Goal: Check status: Check status

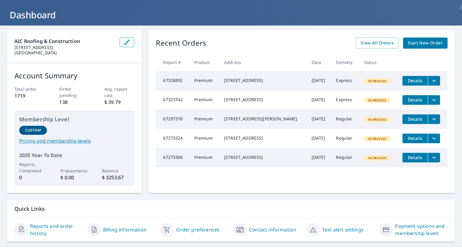
scroll to position [44, 0]
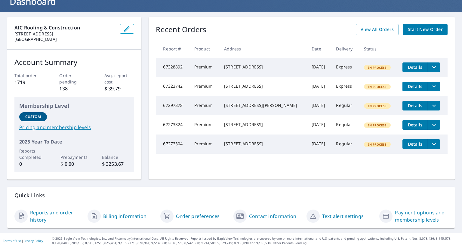
click at [48, 214] on link "Reports and order history" at bounding box center [56, 216] width 53 height 14
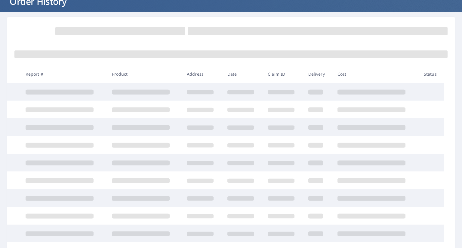
scroll to position [44, 0]
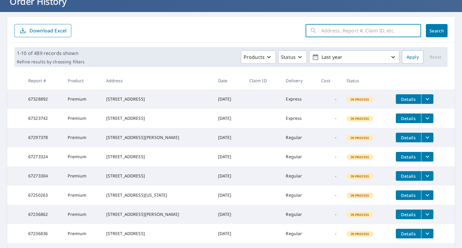
click at [352, 30] on input "text" at bounding box center [371, 30] width 100 height 17
type input "67202087"
click at [436, 32] on span "Search" at bounding box center [436, 31] width 12 height 6
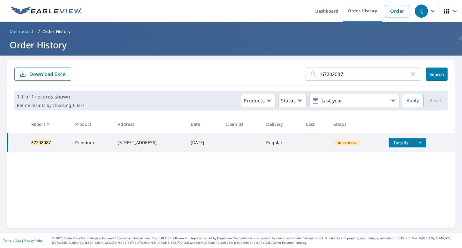
click at [423, 143] on button "filesDropdownBtn-67202087" at bounding box center [420, 143] width 12 height 10
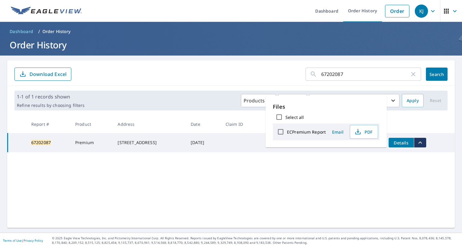
click at [286, 165] on div "67202087 ​ Search Download Excel 1-1 of 1 records shown Refine results by choos…" at bounding box center [230, 144] width 447 height 168
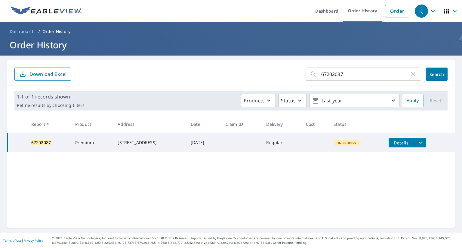
click at [393, 143] on span "Details" at bounding box center [401, 143] width 18 height 6
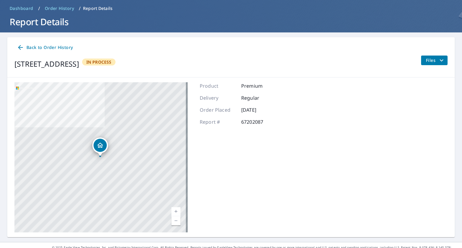
scroll to position [32, 0]
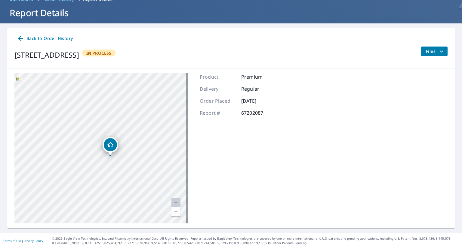
drag, startPoint x: 146, startPoint y: 175, endPoint x: 151, endPoint y: 163, distance: 12.5
click at [151, 163] on div "3425 Redcoach Trl Lexington, KY 40517" at bounding box center [100, 148] width 173 height 150
click at [438, 52] on icon "filesDropdownBtn-67202087" at bounding box center [441, 51] width 7 height 7
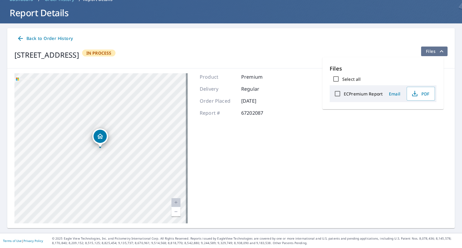
click at [438, 52] on icon "filesDropdownBtn-67202087" at bounding box center [441, 51] width 7 height 7
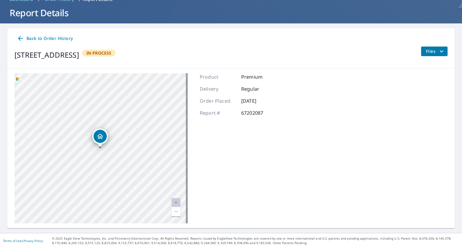
scroll to position [0, 0]
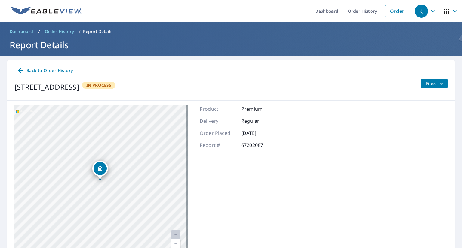
click at [430, 10] on icon "button" at bounding box center [432, 11] width 7 height 7
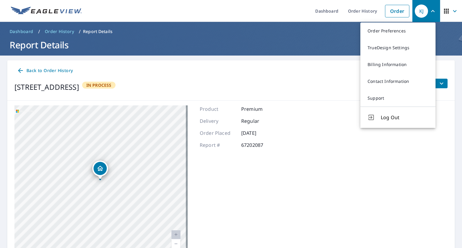
scroll to position [30, 0]
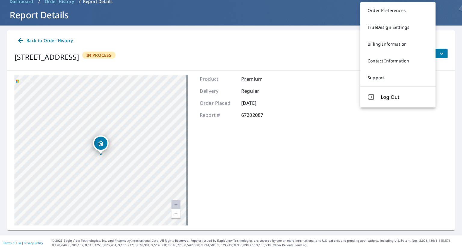
drag, startPoint x: 159, startPoint y: 137, endPoint x: 160, endPoint y: 142, distance: 4.8
click at [160, 142] on div "3425 Redcoach Trl Lexington, KY 40517" at bounding box center [100, 150] width 173 height 150
click at [289, 129] on div "3425 Redcoach Trl Lexington, KY 40517 Aerial Road A standard road map Aerial A …" at bounding box center [230, 151] width 447 height 160
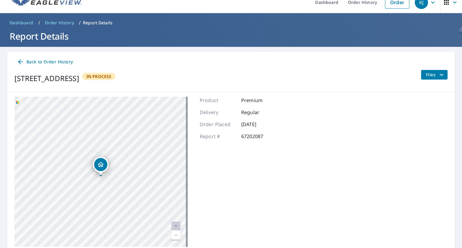
scroll to position [0, 0]
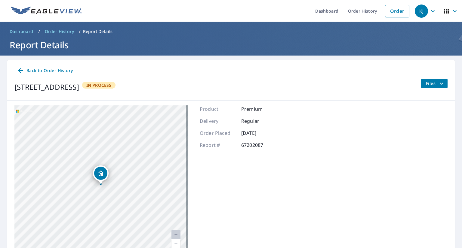
click at [429, 11] on icon "button" at bounding box center [432, 11] width 7 height 7
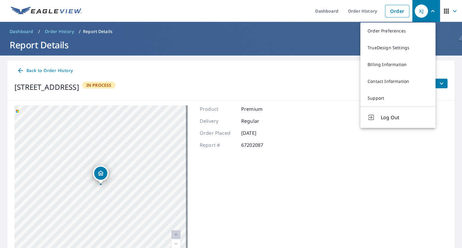
click at [429, 11] on icon "button" at bounding box center [432, 11] width 7 height 7
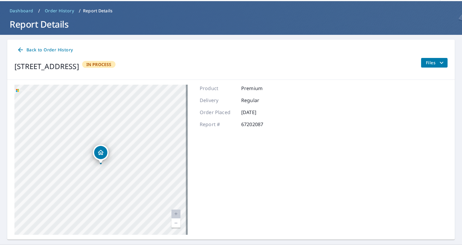
scroll to position [30, 0]
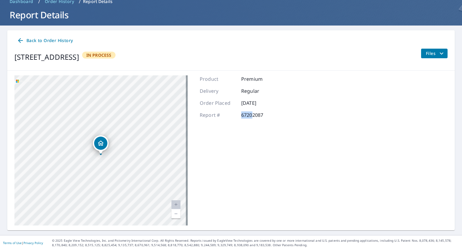
drag, startPoint x: 239, startPoint y: 117, endPoint x: 249, endPoint y: 119, distance: 10.2
click at [249, 119] on div "Product Premium Delivery Regular Order Placed Aug 29, 2025 Report # 67202087" at bounding box center [239, 150] width 78 height 150
click at [253, 118] on p "67202087" at bounding box center [259, 115] width 36 height 7
drag, startPoint x: 251, startPoint y: 117, endPoint x: 261, endPoint y: 117, distance: 9.6
click at [261, 117] on p "67202087" at bounding box center [259, 115] width 36 height 7
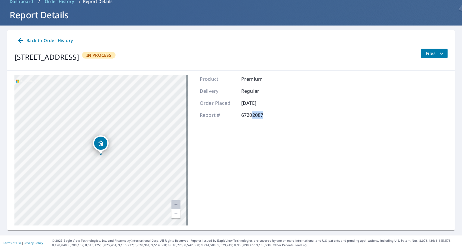
click at [261, 117] on p "67202087" at bounding box center [259, 115] width 36 height 7
drag, startPoint x: 261, startPoint y: 117, endPoint x: 239, endPoint y: 119, distance: 22.0
click at [239, 119] on div "Product Premium Delivery Regular Order Placed Aug 29, 2025 Report # 67202087" at bounding box center [239, 150] width 78 height 150
drag, startPoint x: 160, startPoint y: 161, endPoint x: 164, endPoint y: 155, distance: 7.6
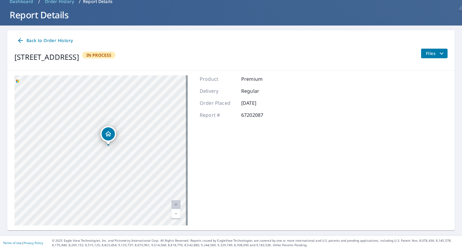
click at [164, 155] on div "3425 Redcoach Trl Lexington, KY 40517" at bounding box center [100, 150] width 173 height 150
drag, startPoint x: 123, startPoint y: 136, endPoint x: 123, endPoint y: 139, distance: 3.3
click at [123, 139] on div "3425 Redcoach Trl Lexington, KY 40517" at bounding box center [100, 150] width 173 height 150
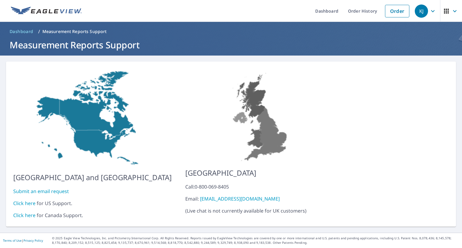
click at [26, 200] on link "Click here" at bounding box center [24, 203] width 22 height 7
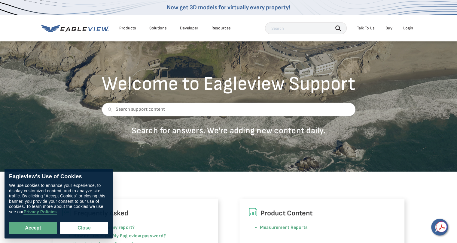
scroll to position [30, 0]
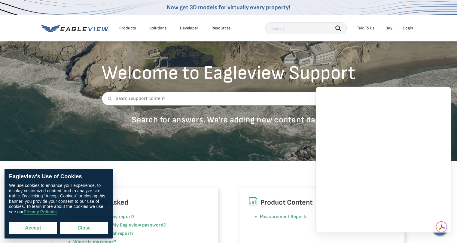
click at [24, 232] on button "Accept" at bounding box center [33, 228] width 48 height 12
checkbox input "true"
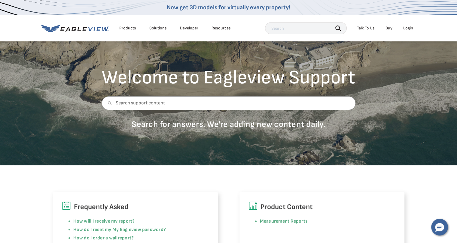
scroll to position [30, 0]
